Goal: Browse casually

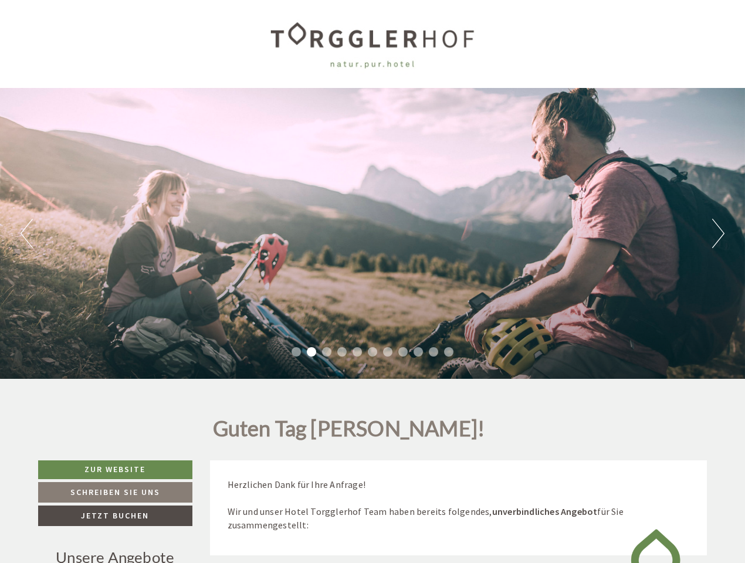
click at [372, 281] on div "Previous Next 1 2 3 4 5 6 7 8 9 10 11" at bounding box center [372, 233] width 745 height 291
click at [26, 233] on button "Previous" at bounding box center [27, 233] width 12 height 29
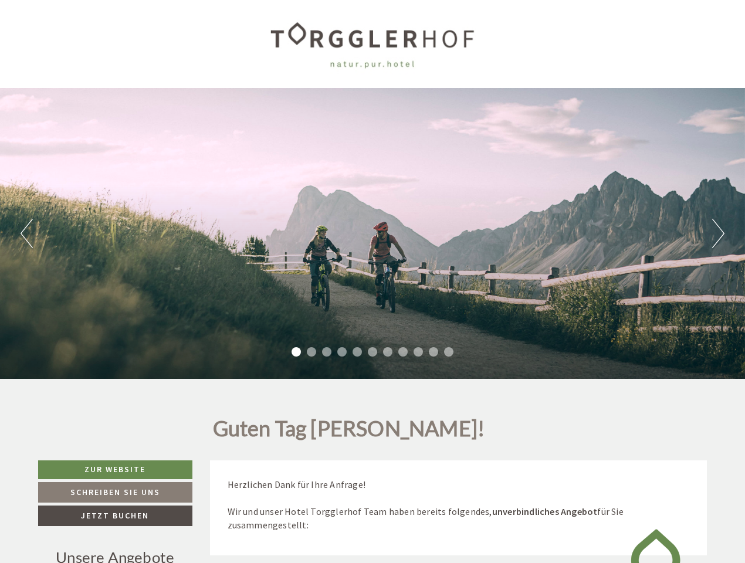
click at [372, 233] on div "Previous Next 1 2 3 4 5 6 7 8 9 10 11" at bounding box center [372, 233] width 745 height 291
click at [718, 233] on button "Next" at bounding box center [718, 233] width 12 height 29
click at [296, 352] on li "1" at bounding box center [295, 351] width 9 height 9
click at [311, 352] on li "2" at bounding box center [311, 351] width 9 height 9
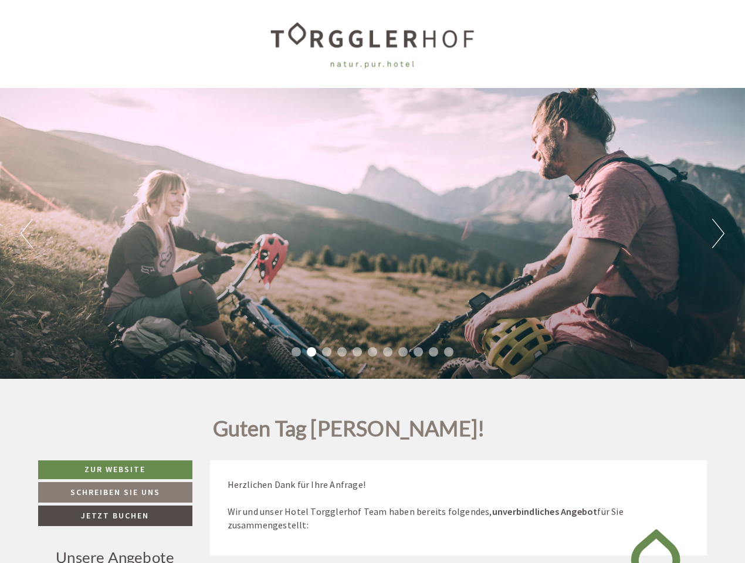
click at [327, 352] on li "3" at bounding box center [326, 351] width 9 height 9
click at [342, 352] on li "4" at bounding box center [341, 351] width 9 height 9
click at [357, 352] on li "5" at bounding box center [356, 351] width 9 height 9
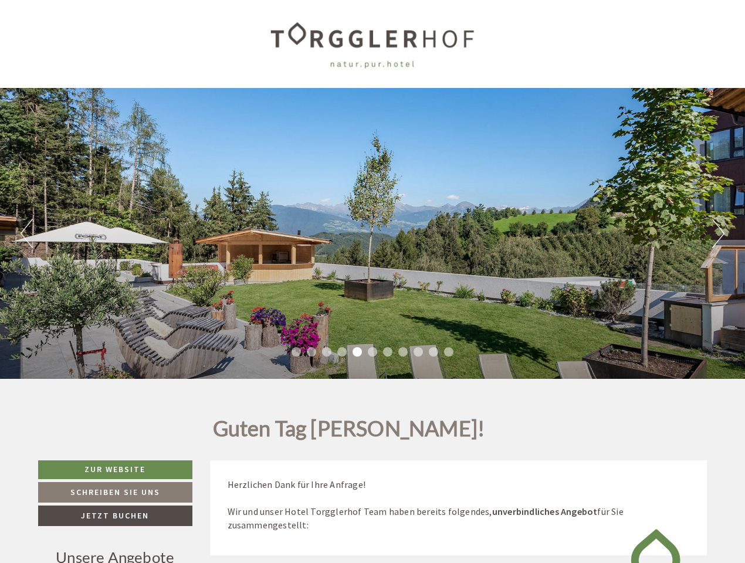
click at [372, 352] on li "6" at bounding box center [372, 351] width 9 height 9
